Goal: Task Accomplishment & Management: Manage account settings

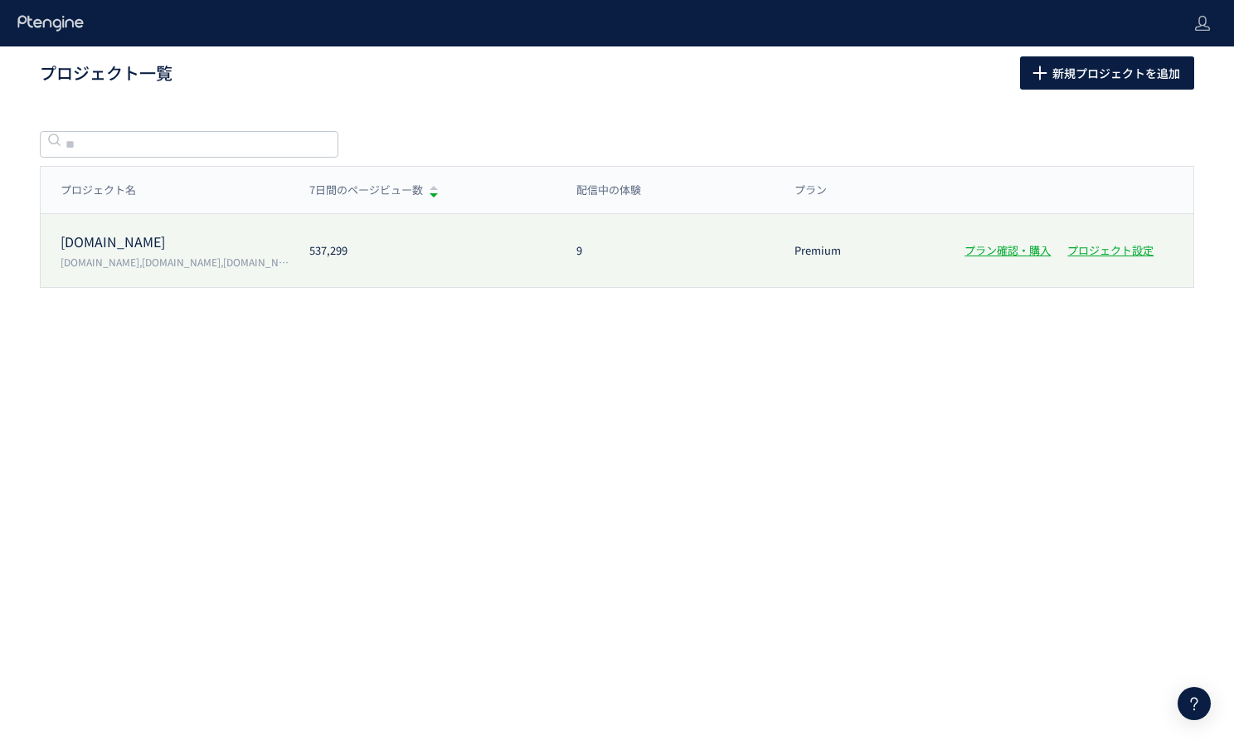
click at [119, 261] on p "[DOMAIN_NAME],[DOMAIN_NAME],[DOMAIN_NAME][URL][DOMAIN_NAME]" at bounding box center [175, 262] width 229 height 14
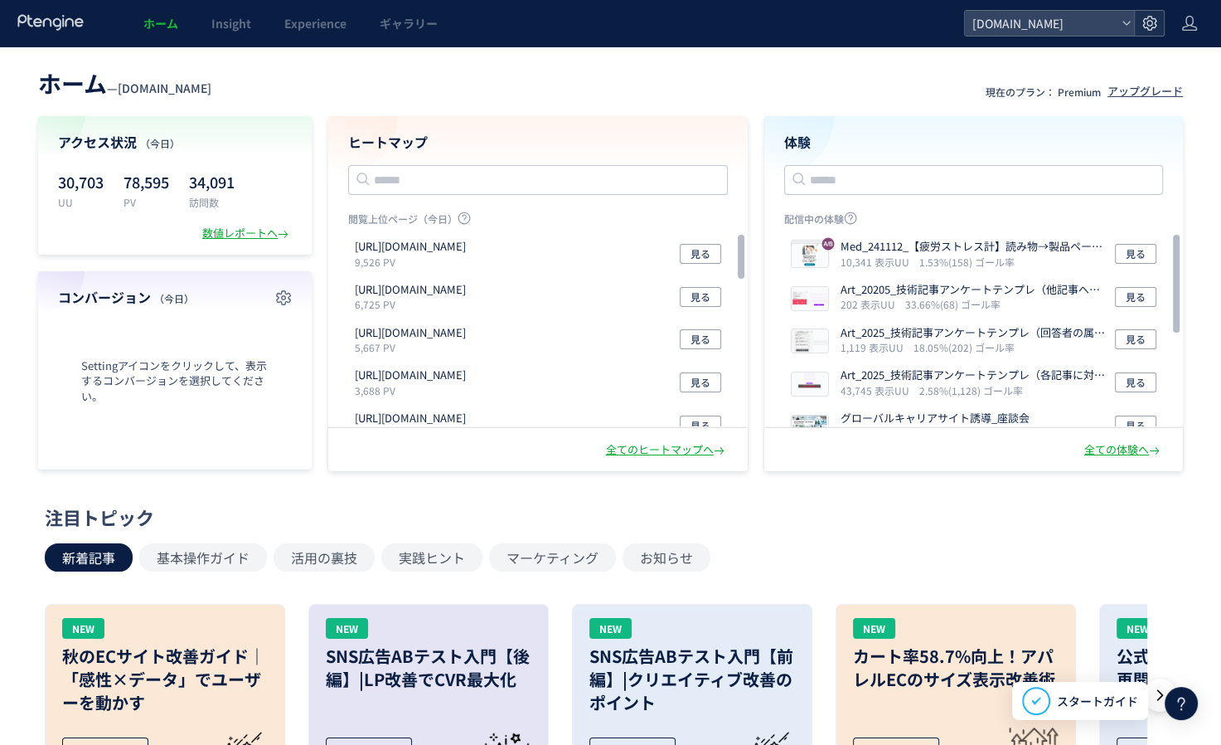
click at [1147, 17] on icon at bounding box center [1150, 23] width 17 height 17
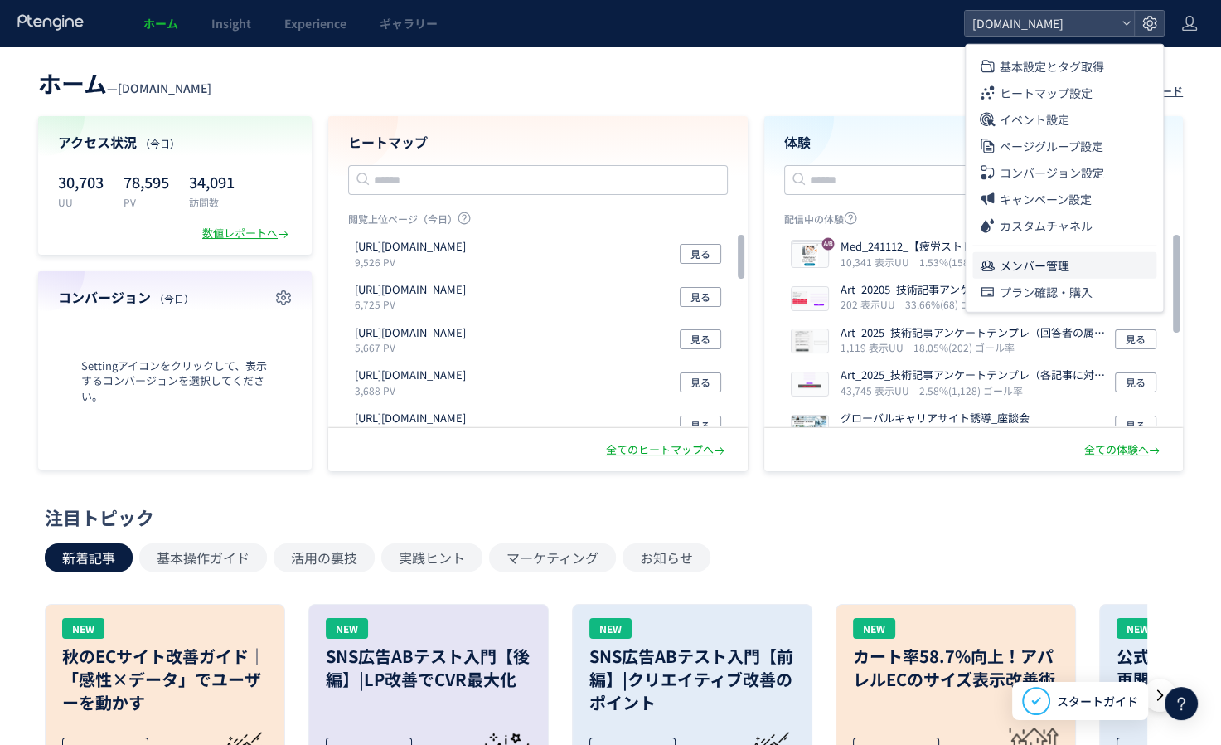
click at [1020, 260] on span "メンバー管理" at bounding box center [1035, 265] width 70 height 27
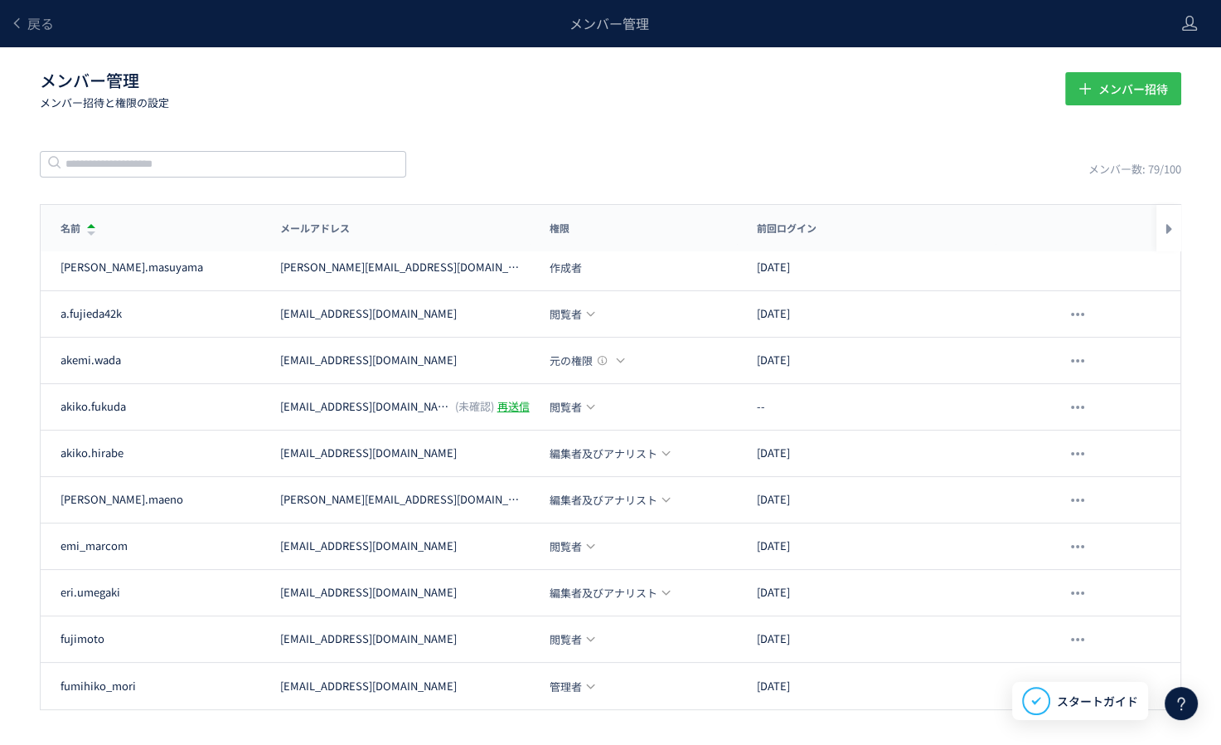
click at [1157, 81] on span "メンバー招待" at bounding box center [1133, 88] width 70 height 33
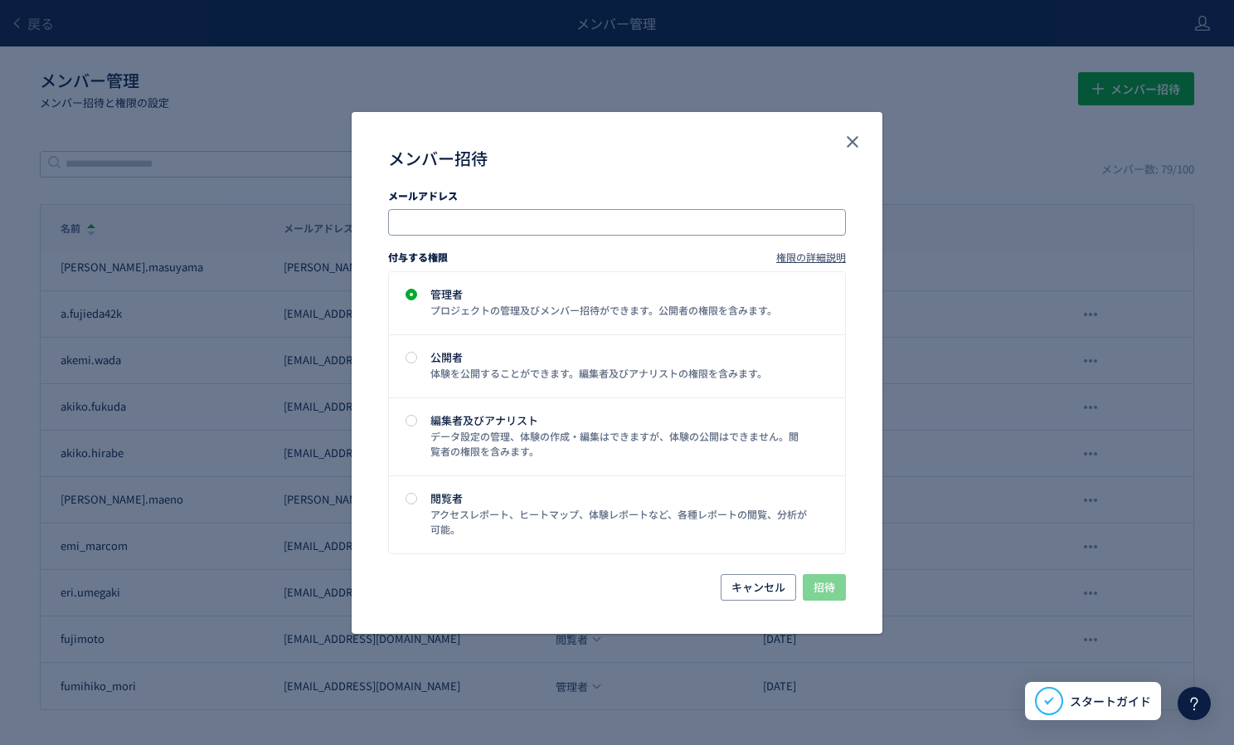
click at [481, 217] on input "メンバー招待" at bounding box center [618, 222] width 444 height 20
paste input "**********"
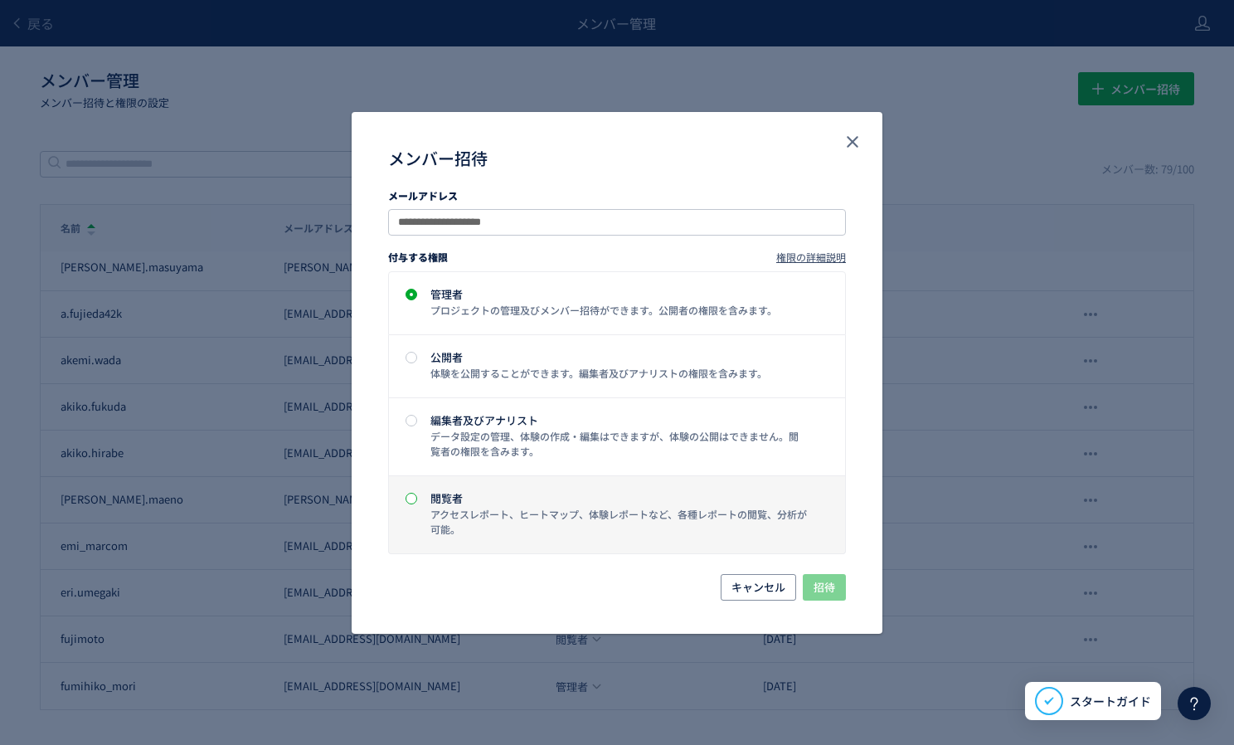
type input "**********"
click at [405, 496] on span "メンバー招待" at bounding box center [411, 498] width 12 height 12
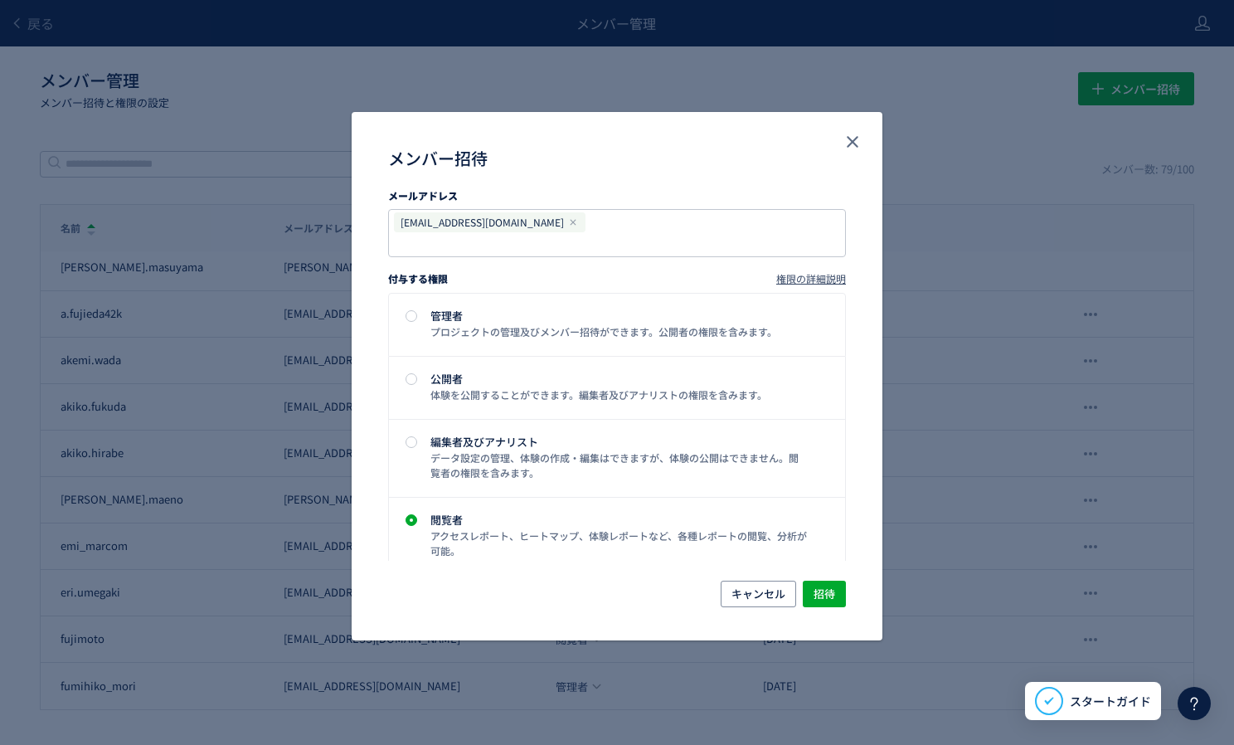
click at [607, 261] on div "付与する権限 権限の詳細説明" at bounding box center [617, 275] width 458 height 34
drag, startPoint x: 830, startPoint y: 586, endPoint x: 793, endPoint y: 602, distance: 40.5
click at [830, 585] on span "招待" at bounding box center [824, 593] width 22 height 27
